Goal: Navigation & Orientation: Find specific page/section

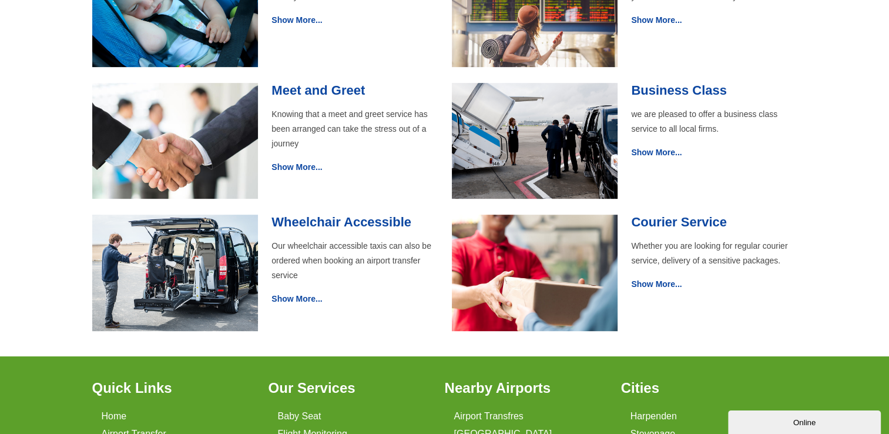
scroll to position [517, 0]
click at [304, 168] on link "Show More..." at bounding box center [297, 166] width 51 height 9
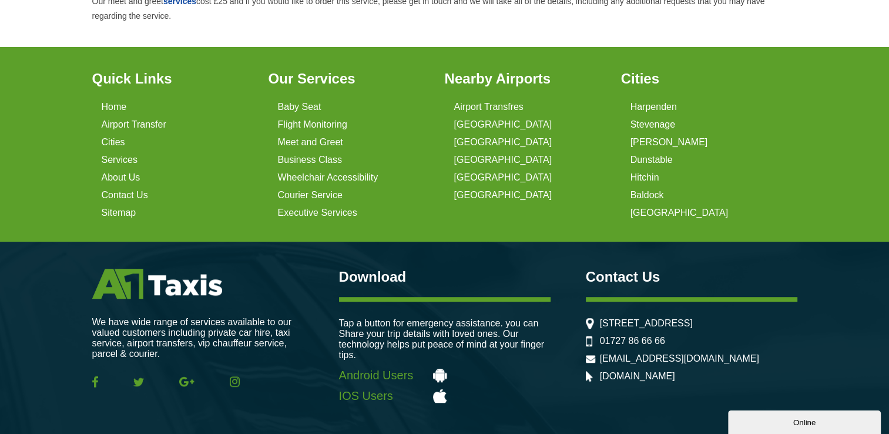
scroll to position [758, 0]
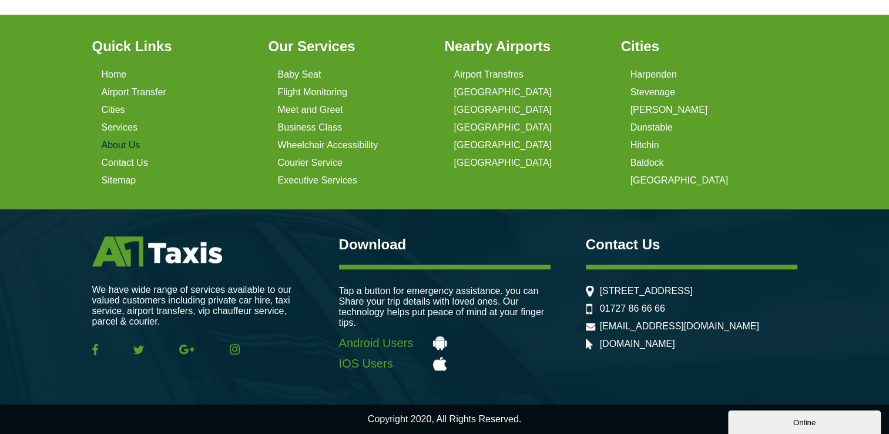
click at [122, 142] on link "About Us" at bounding box center [121, 145] width 39 height 11
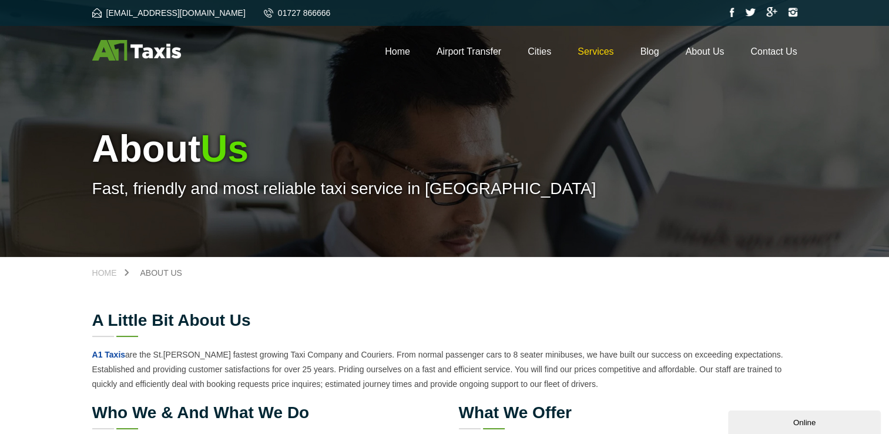
click at [594, 52] on link "Services" at bounding box center [596, 51] width 36 height 10
